Goal: Navigation & Orientation: Understand site structure

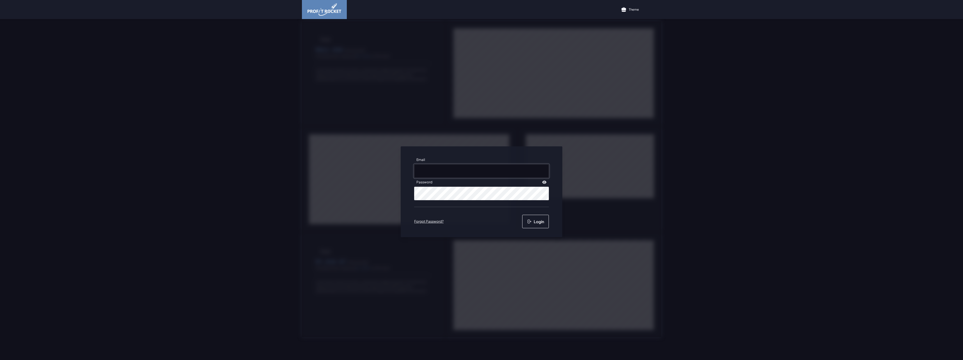
type input "[EMAIL_ADDRESS][PERSON_NAME][DOMAIN_NAME]"
click at [541, 226] on button "Login" at bounding box center [535, 221] width 27 height 13
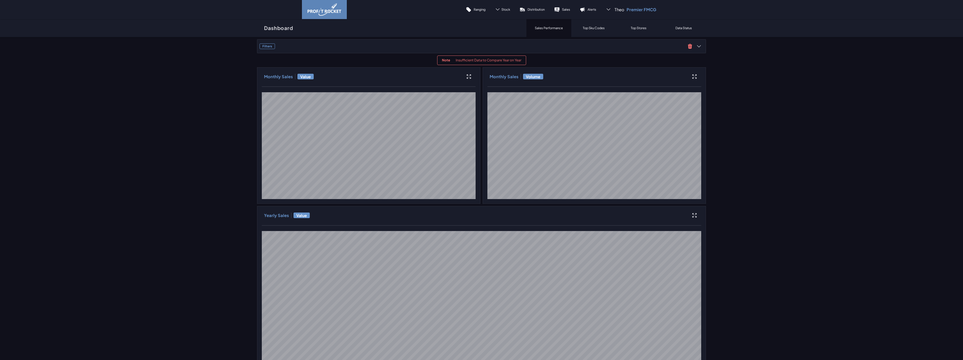
click at [596, 26] on p "Top Sku Codes" at bounding box center [594, 28] width 22 height 4
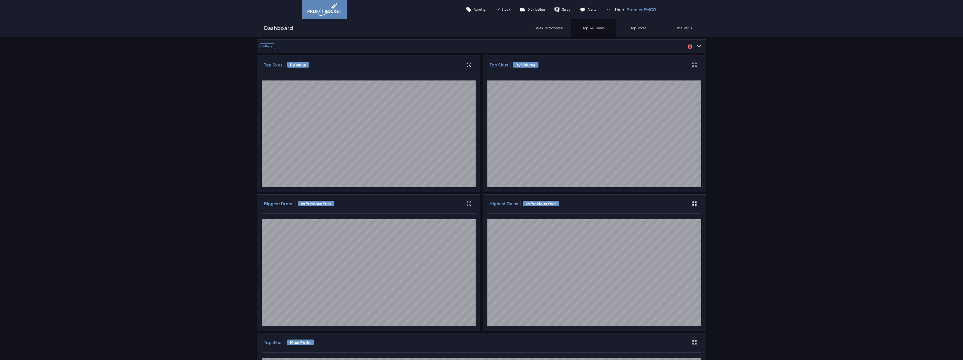
click at [646, 29] on div "Top Stores" at bounding box center [638, 28] width 45 height 18
click at [679, 30] on p "Data Status" at bounding box center [683, 28] width 17 height 4
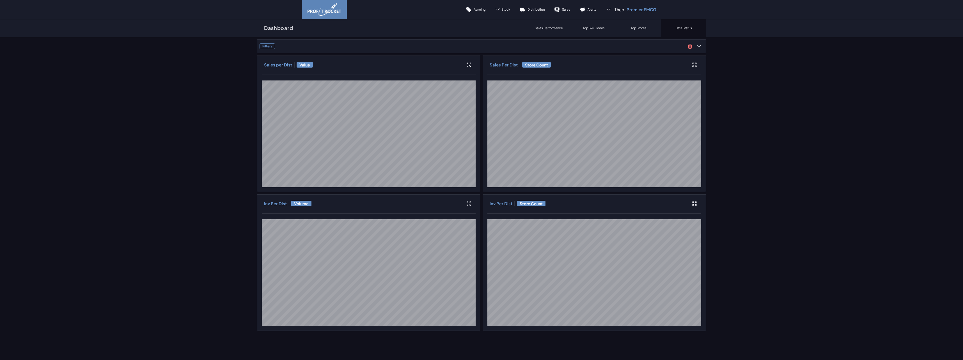
click at [643, 30] on p "Top Stores" at bounding box center [639, 28] width 16 height 4
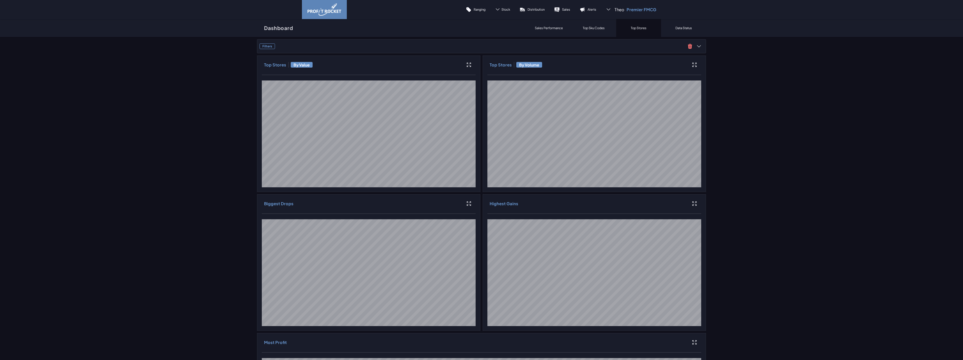
click at [541, 26] on p "Sales Performance" at bounding box center [549, 28] width 28 height 4
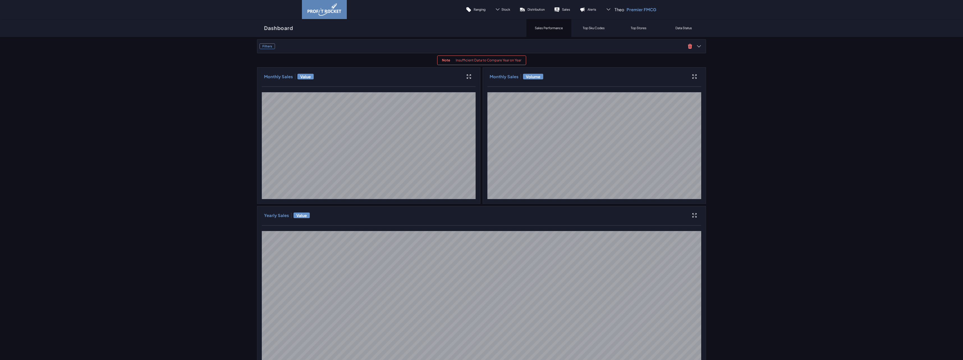
click at [480, 11] on p "Ranging" at bounding box center [480, 9] width 12 height 4
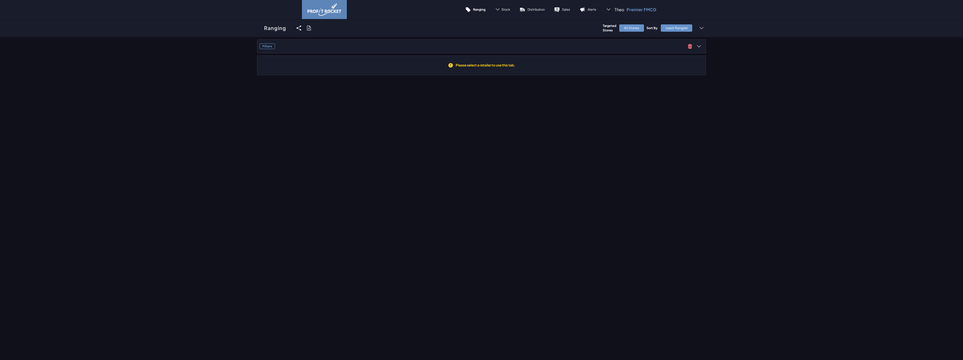
click at [688, 45] on icon at bounding box center [690, 46] width 4 height 5
click at [505, 9] on span "Stock" at bounding box center [505, 9] width 9 height 4
click at [558, 10] on icon at bounding box center [557, 10] width 6 height 6
